Goal: Check status: Check status

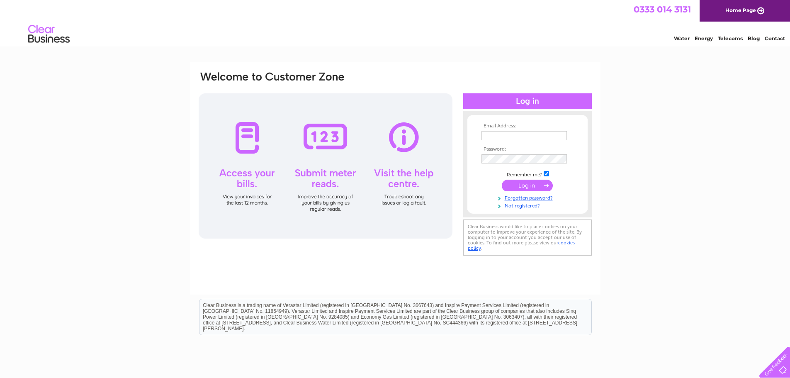
type input "piaf2mouldings@gmail.com"
drag, startPoint x: 0, startPoint y: 0, endPoint x: 520, endPoint y: 183, distance: 551.5
click at [520, 183] on input "submit" at bounding box center [527, 185] width 51 height 12
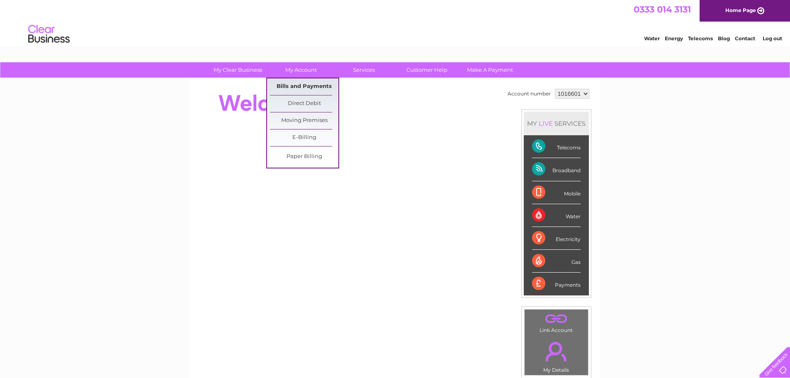
click at [299, 85] on link "Bills and Payments" at bounding box center [304, 86] width 68 height 17
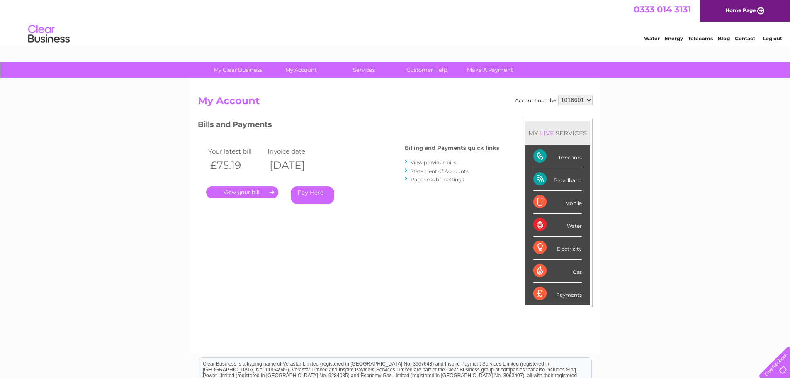
click at [265, 189] on link "." at bounding box center [242, 192] width 72 height 12
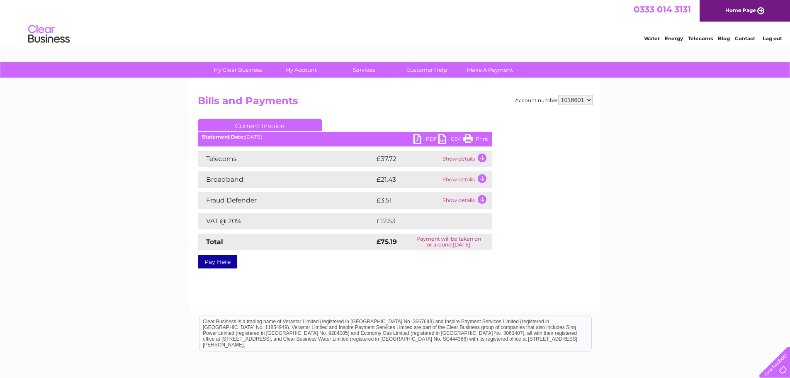
click at [469, 138] on link "Print" at bounding box center [475, 140] width 25 height 12
click at [773, 36] on link "Log out" at bounding box center [771, 38] width 19 height 6
